Goal: Transaction & Acquisition: Purchase product/service

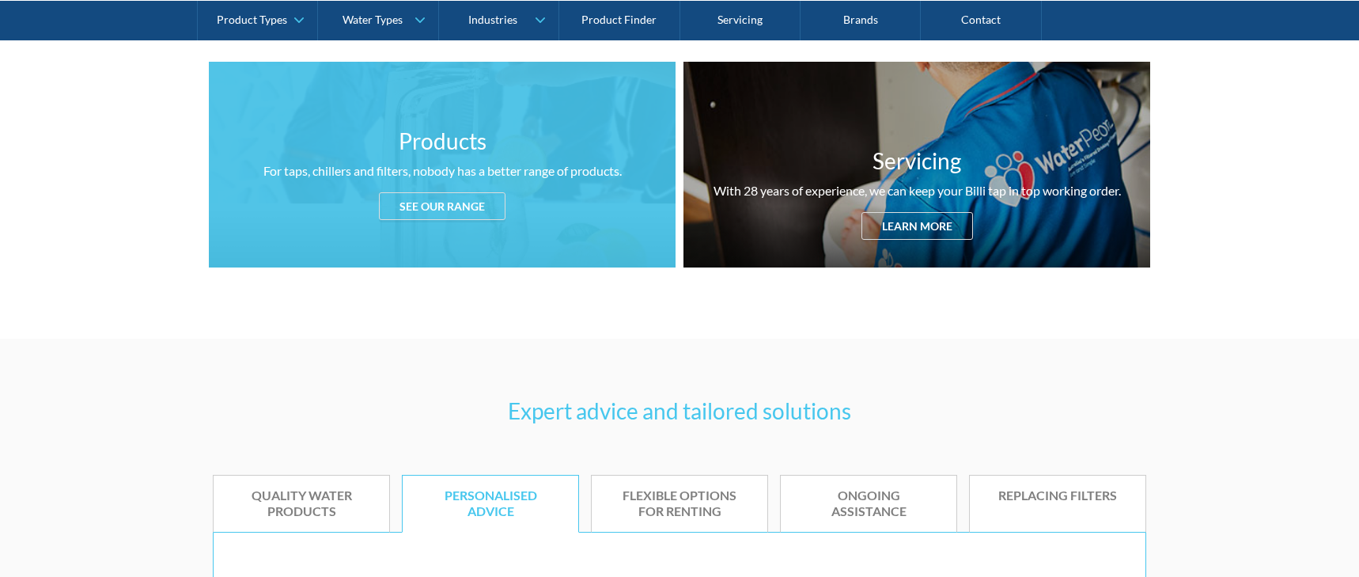
click at [427, 200] on div "See our range" at bounding box center [442, 206] width 127 height 28
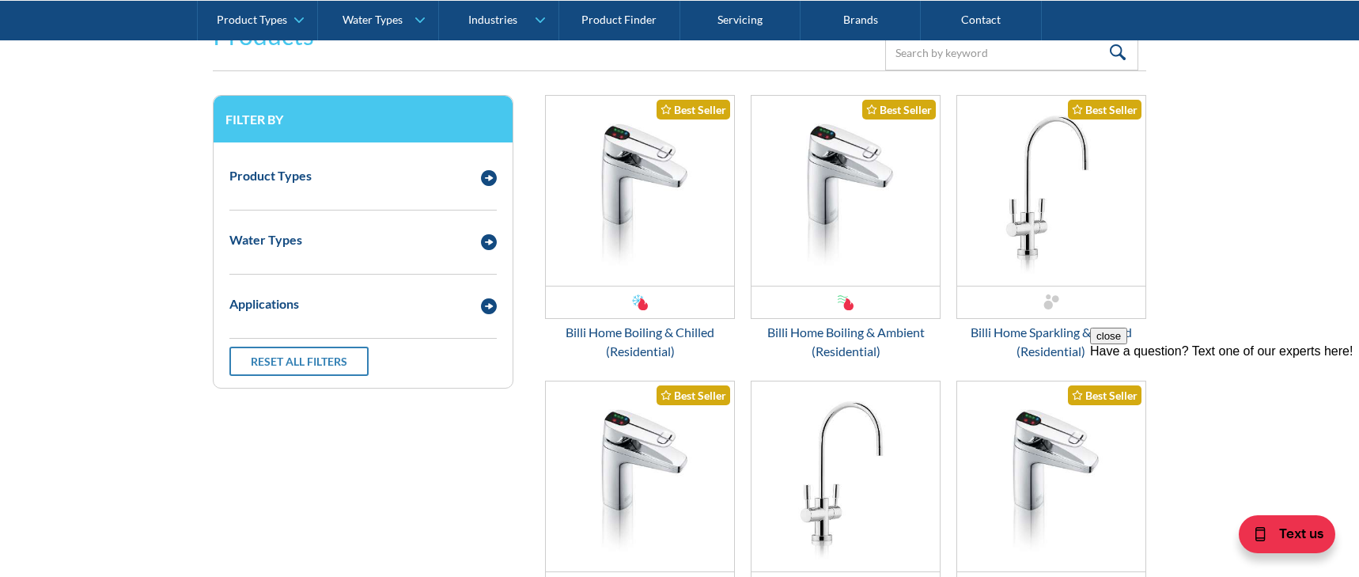
scroll to position [633, 0]
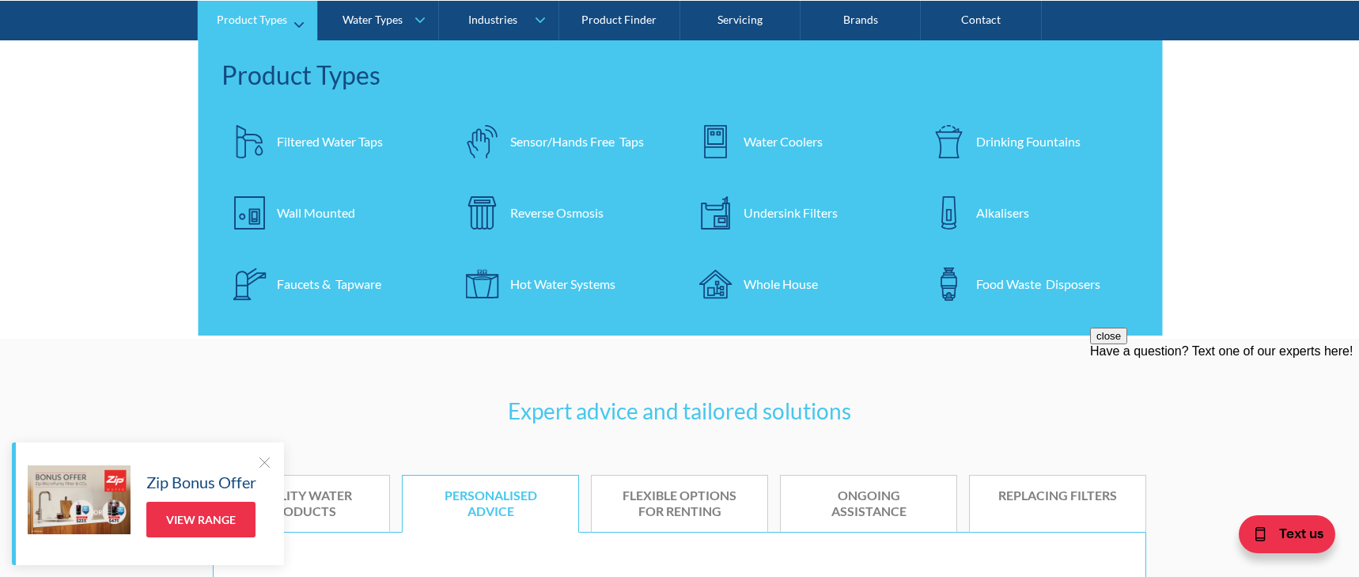
click at [812, 140] on div "Water Coolers" at bounding box center [782, 140] width 79 height 19
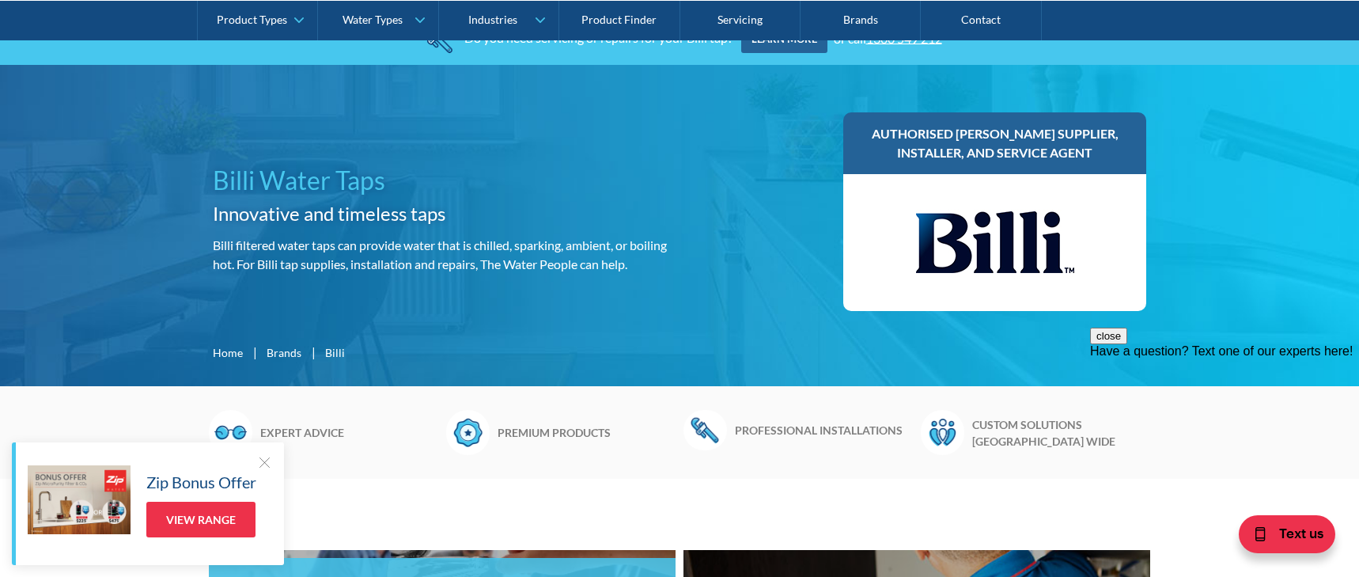
scroll to position [0, 0]
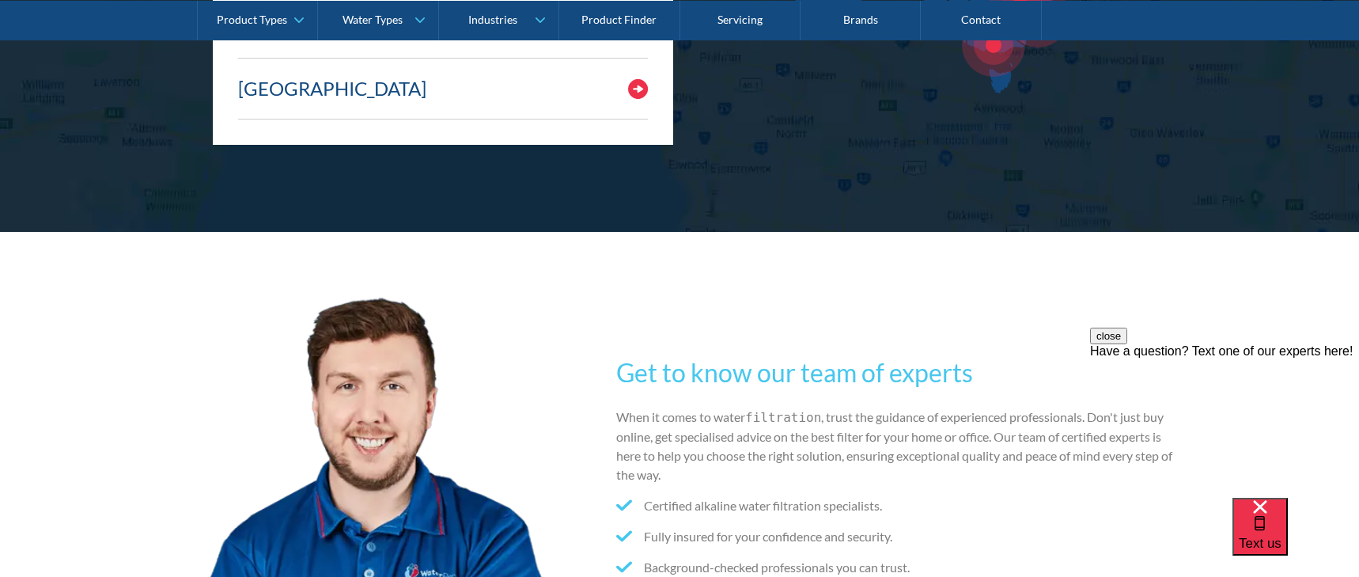
scroll to position [3633, 0]
